Goal: Navigation & Orientation: Find specific page/section

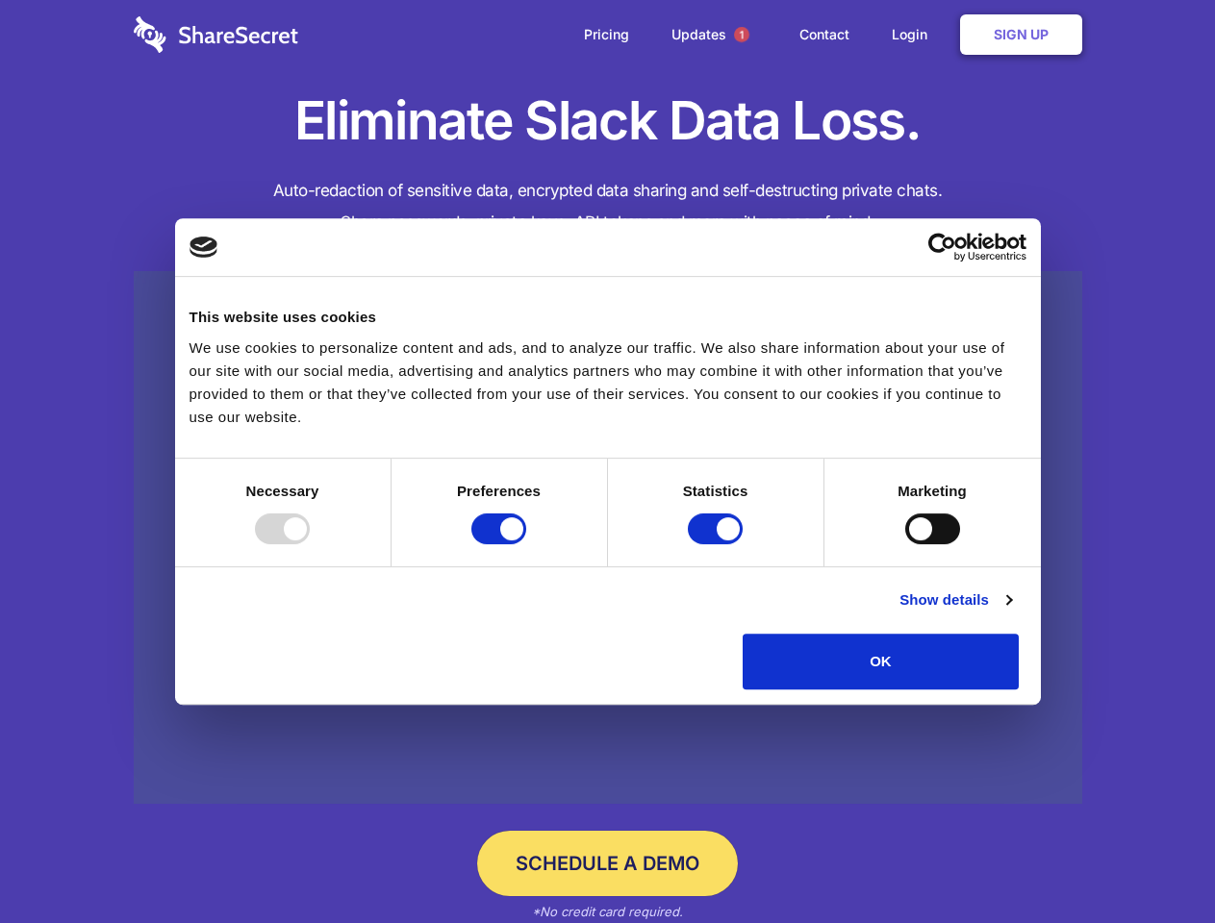
click at [310, 544] on div at bounding box center [282, 529] width 55 height 31
click at [526, 544] on input "Preferences" at bounding box center [498, 529] width 55 height 31
checkbox input "false"
click at [717, 544] on input "Statistics" at bounding box center [715, 529] width 55 height 31
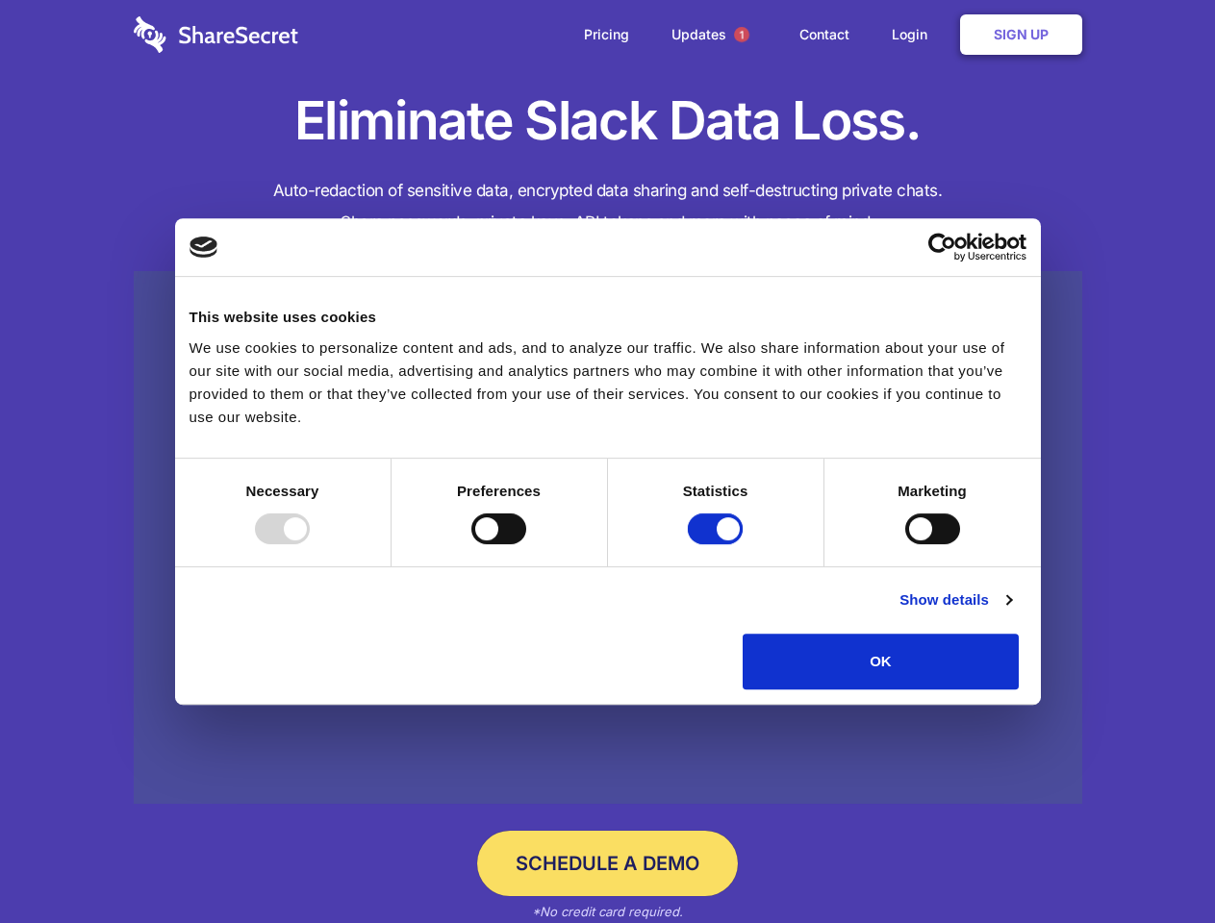
checkbox input "false"
click at [905, 544] on input "Marketing" at bounding box center [932, 529] width 55 height 31
checkbox input "true"
click at [1011, 612] on link "Show details" at bounding box center [955, 600] width 112 height 23
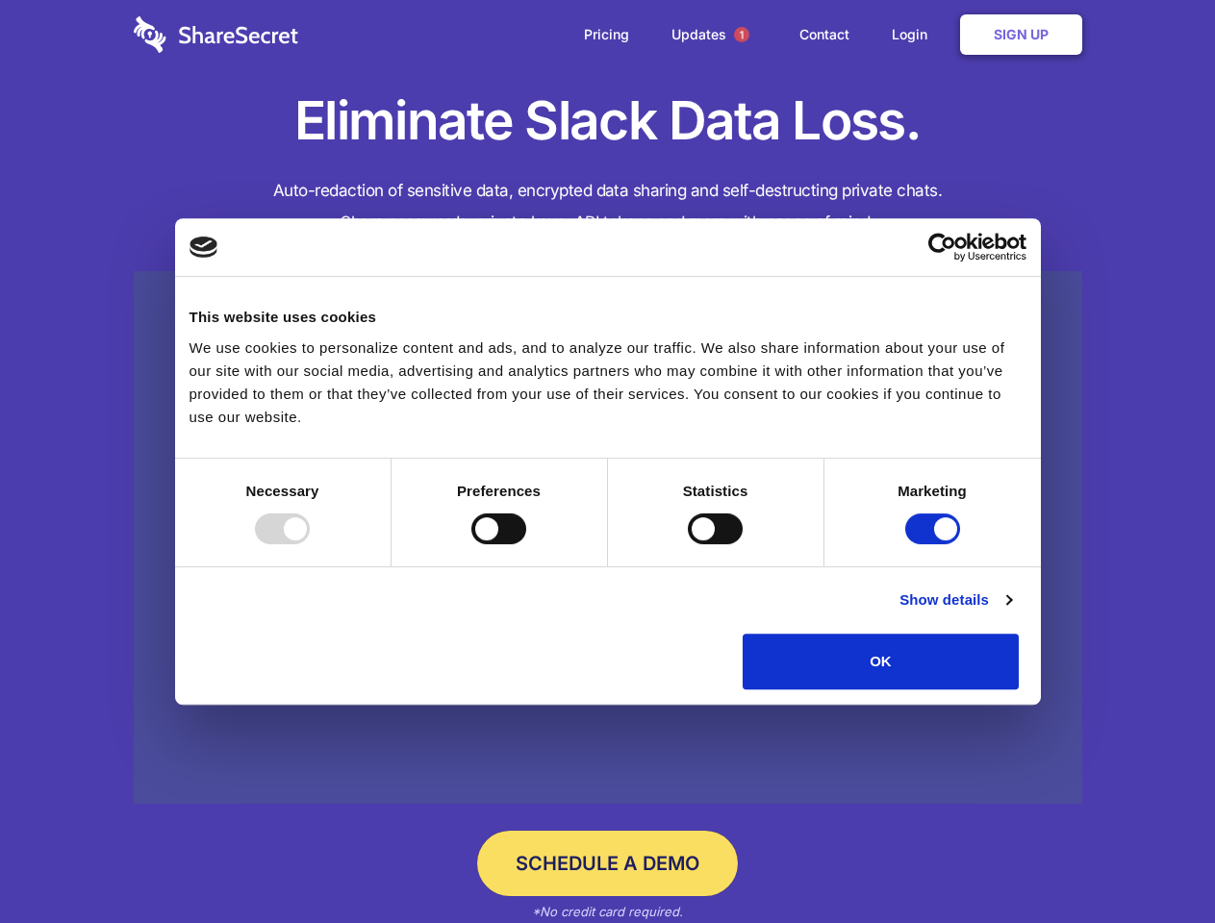
click at [0, 0] on li "Necessary 7 Necessary cookies help make a website usable by enabling basic func…" at bounding box center [0, 0] width 0 height 0
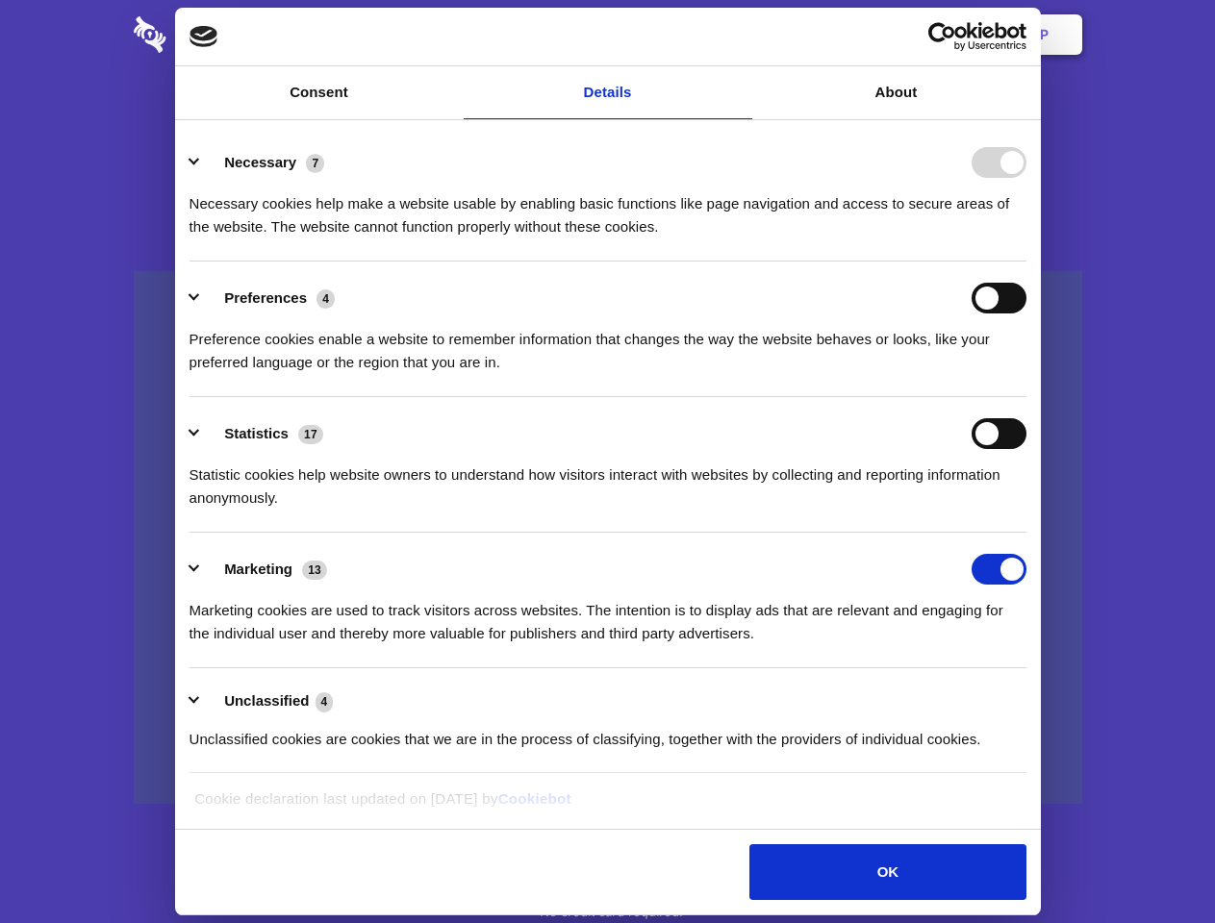
click at [740, 35] on span "1" at bounding box center [741, 34] width 15 height 15
